Goal: Transaction & Acquisition: Purchase product/service

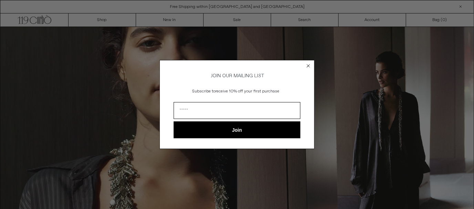
click at [311, 65] on circle "Close dialog" at bounding box center [308, 65] width 7 height 7
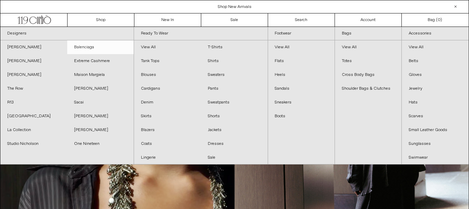
click at [95, 50] on link "Balenciaga" at bounding box center [100, 47] width 67 height 14
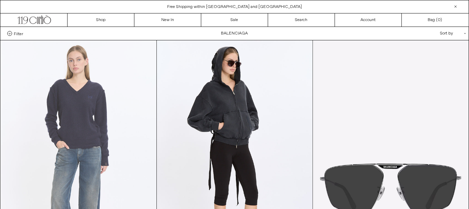
click at [107, 106] on at bounding box center [79, 157] width 156 height 234
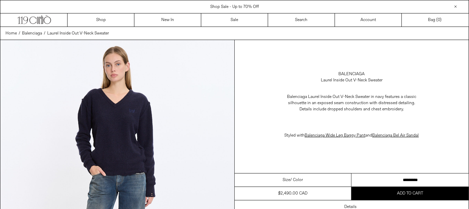
click at [424, 186] on select "********* ******** ********" at bounding box center [409, 179] width 117 height 13
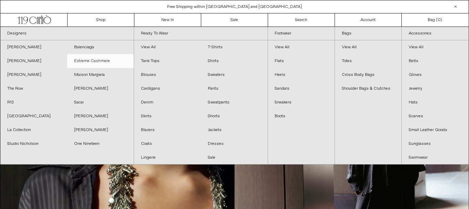
click at [100, 60] on link "Extreme Cashmere" at bounding box center [100, 61] width 67 height 14
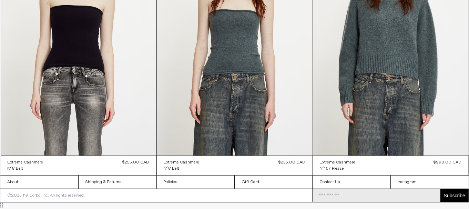
scroll to position [5020, 0]
